Goal: Task Accomplishment & Management: Manage account settings

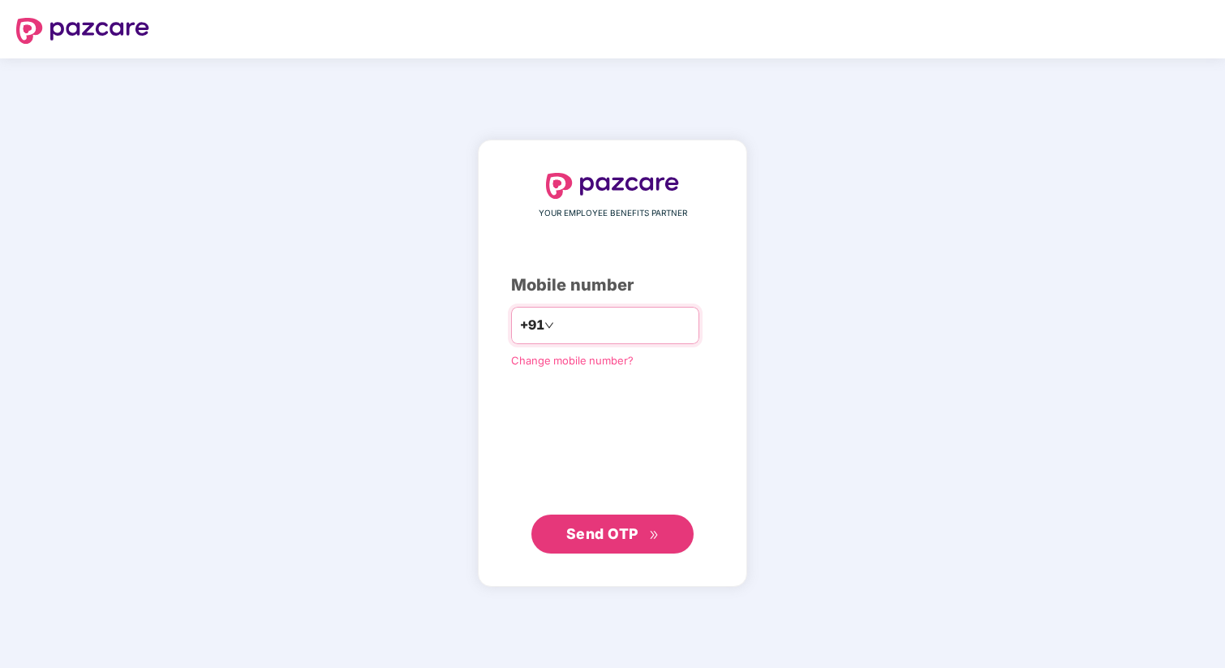
click at [608, 332] on input "number" at bounding box center [623, 325] width 133 height 26
type input "**********"
click at [630, 519] on button "Send OTP" at bounding box center [612, 532] width 162 height 39
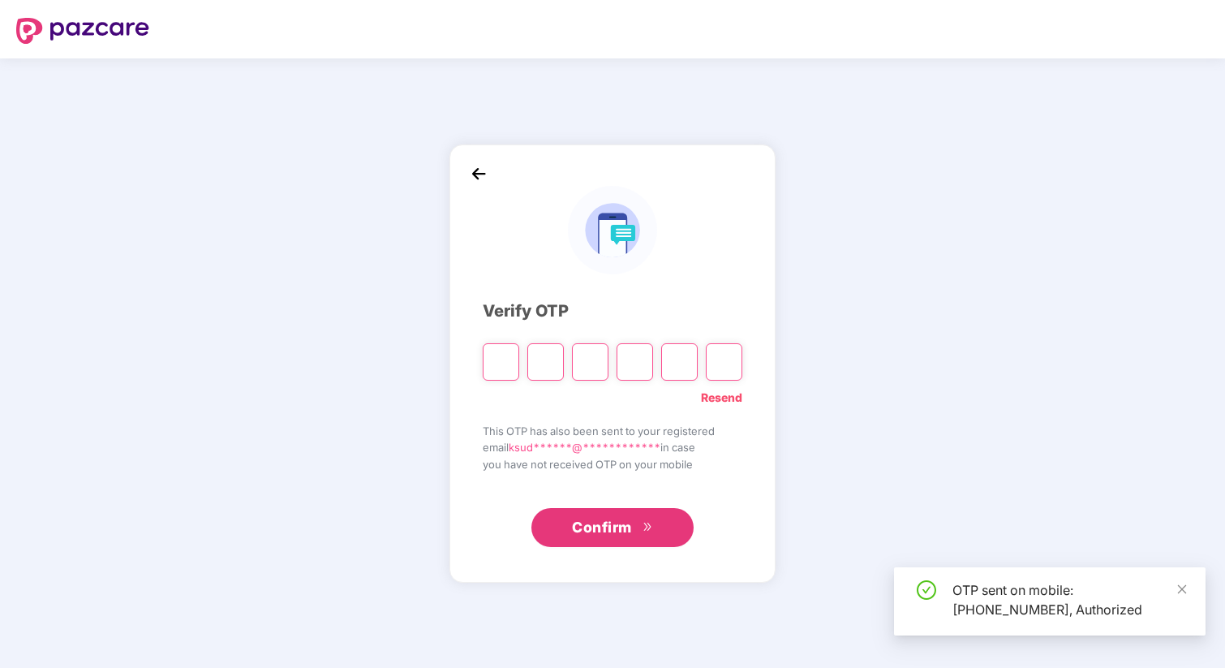
click at [502, 364] on input "Please enter verification code. Digit 1" at bounding box center [501, 361] width 37 height 37
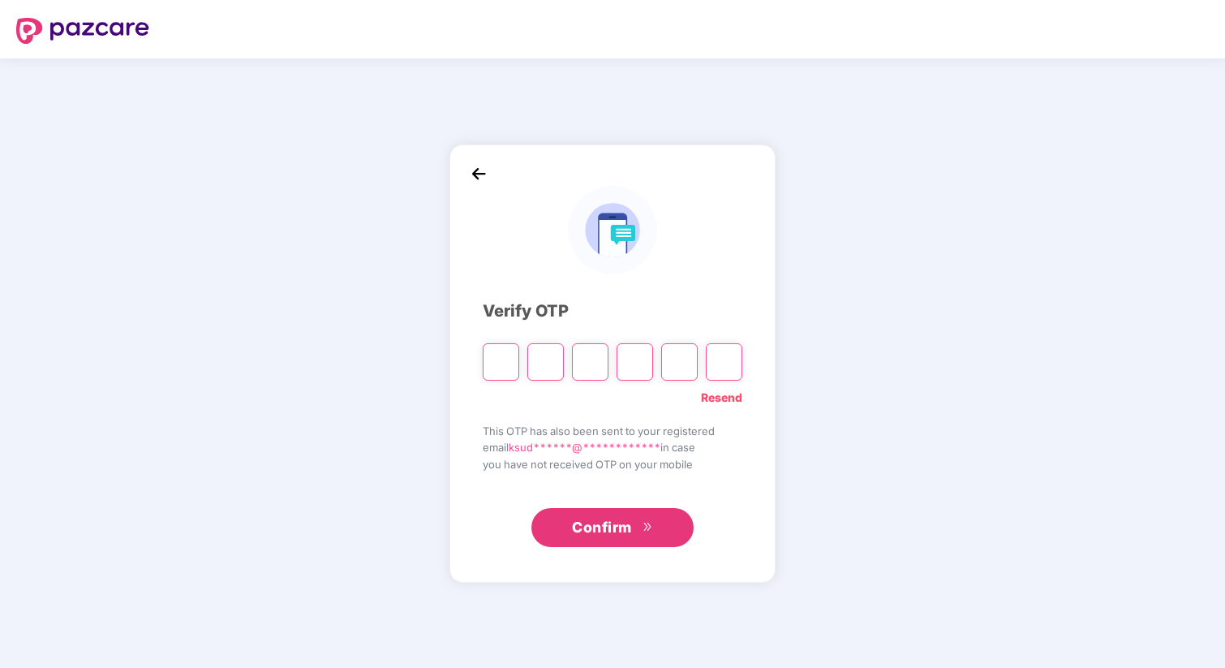
type input "*"
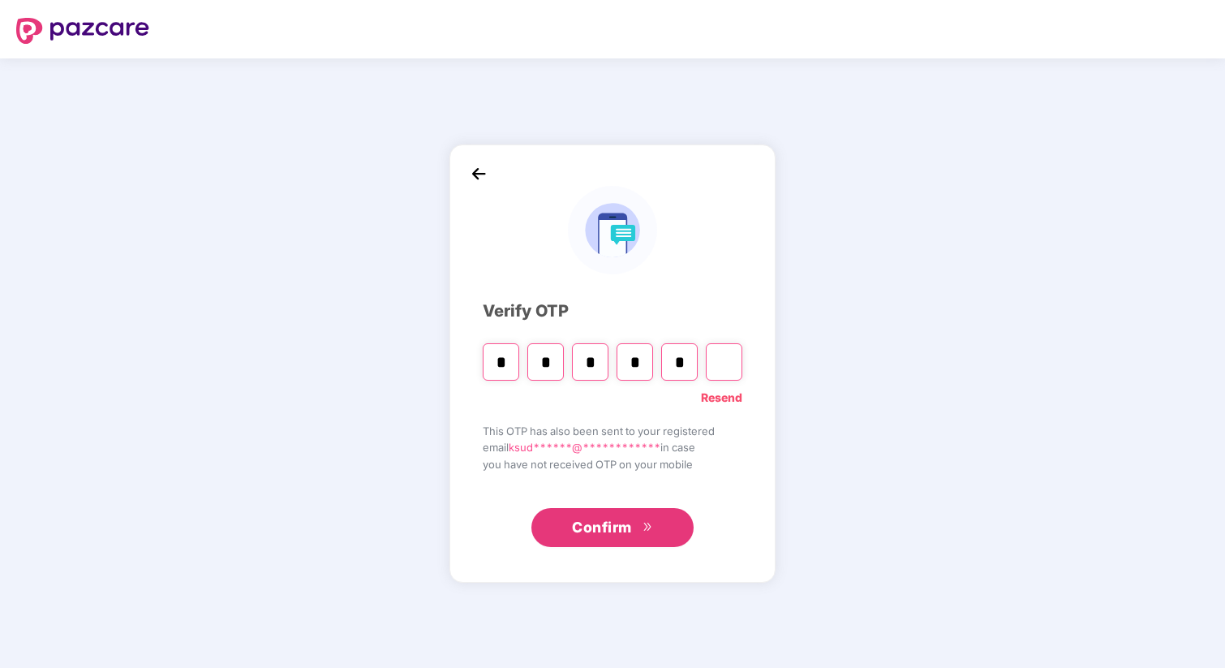
type input "*"
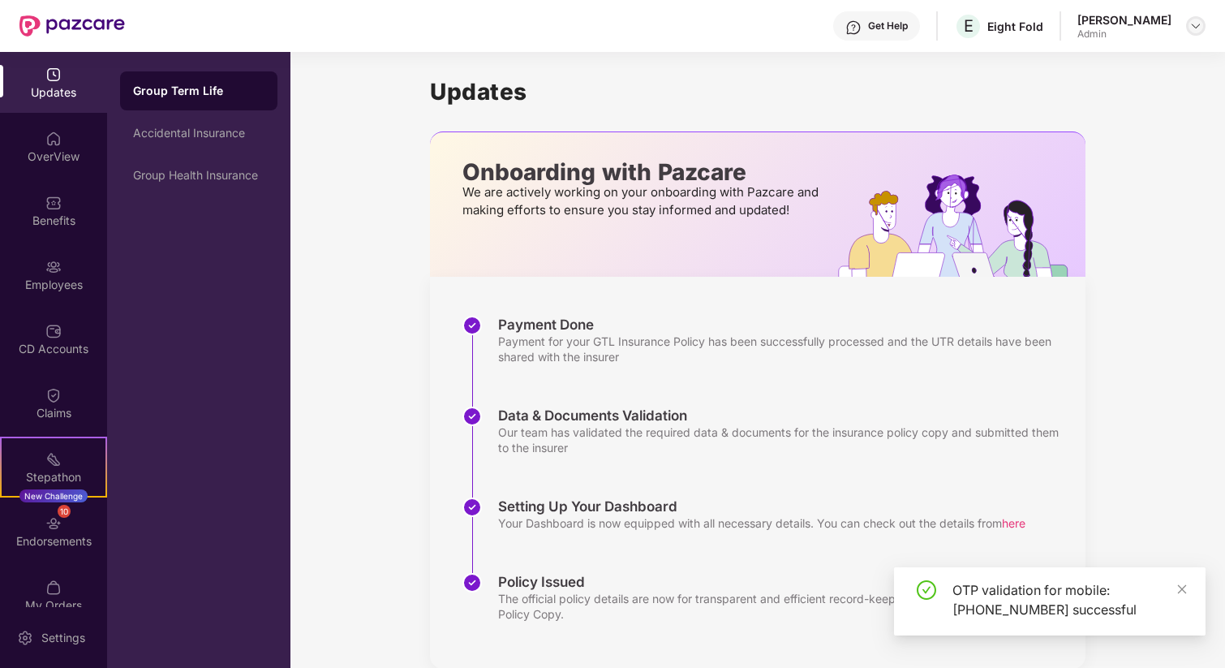
click at [1197, 31] on img at bounding box center [1195, 25] width 13 height 13
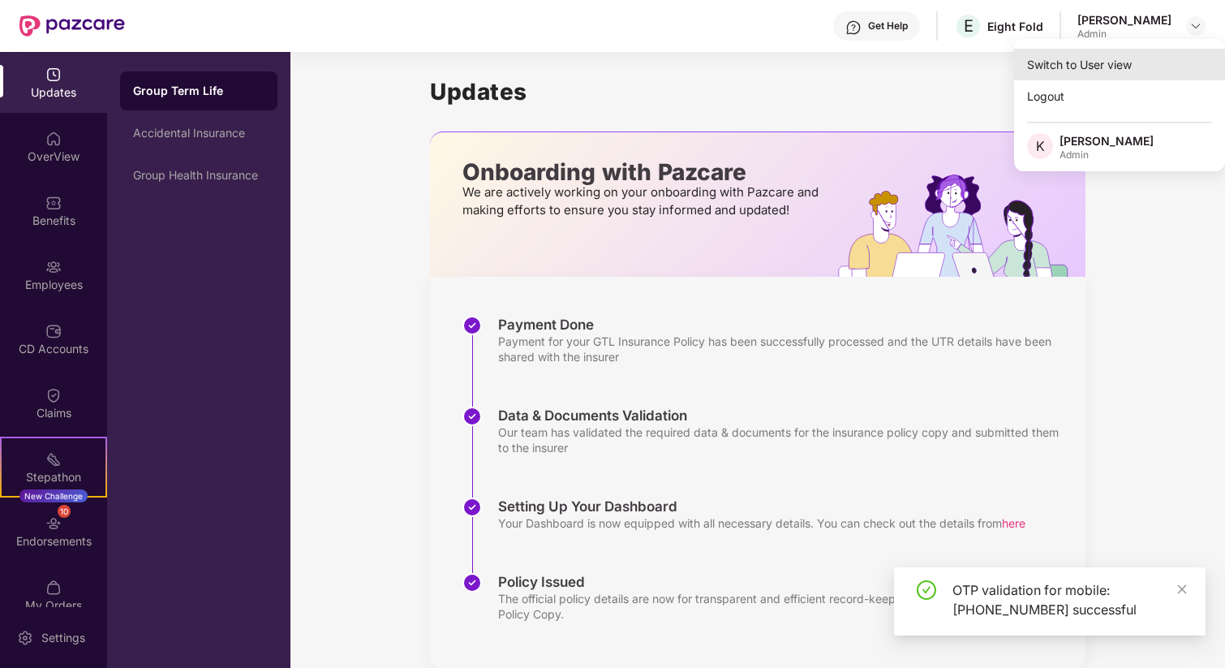
click at [1077, 58] on div "Switch to User view" at bounding box center [1119, 65] width 211 height 32
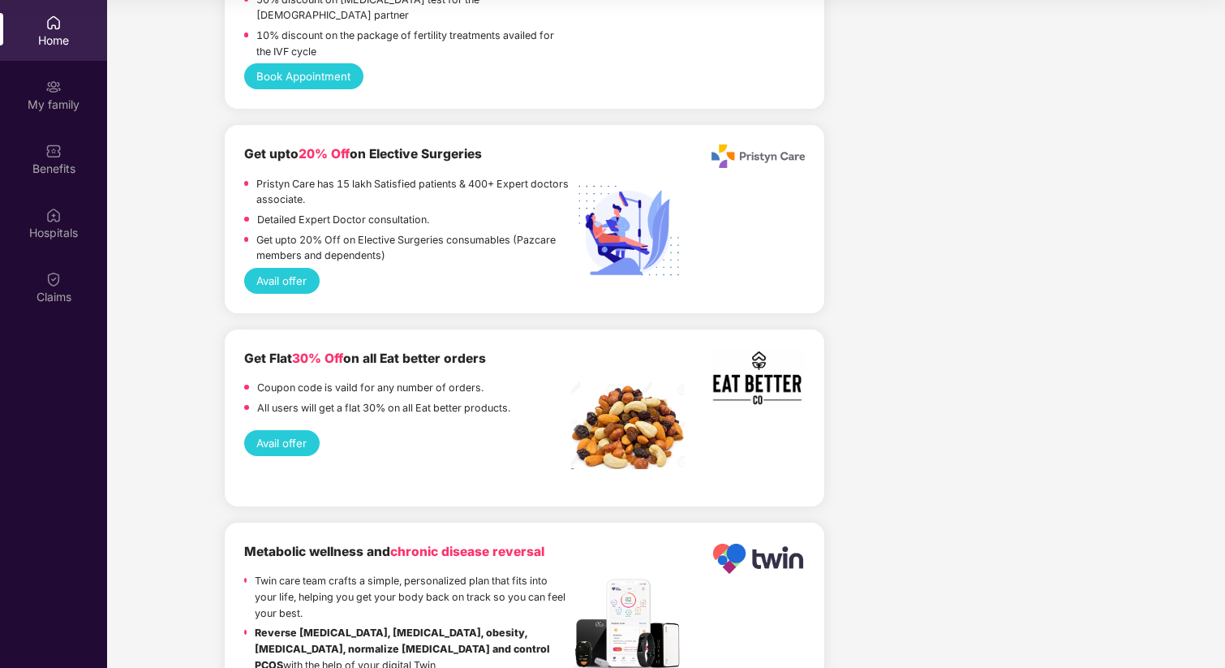
scroll to position [4040, 0]
